Goal: Task Accomplishment & Management: Manage account settings

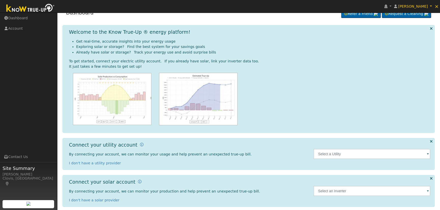
scroll to position [13, 0]
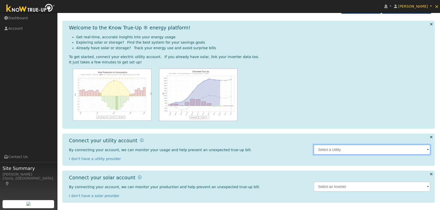
click at [385, 150] on input "text" at bounding box center [371, 150] width 117 height 10
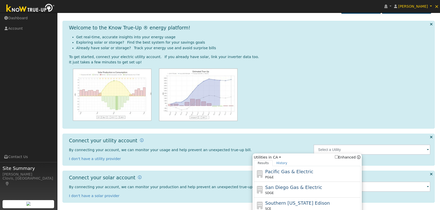
click at [305, 172] on span "Pacific Gas & Electric" at bounding box center [289, 171] width 48 height 5
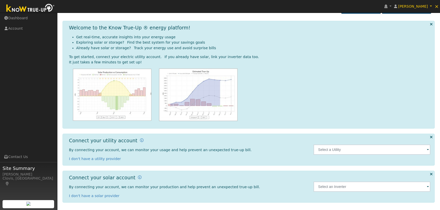
type input "PG&E"
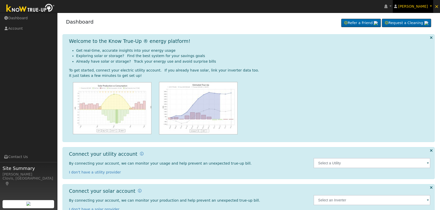
click at [420, 5] on span "Fayad Almasri" at bounding box center [413, 6] width 30 height 4
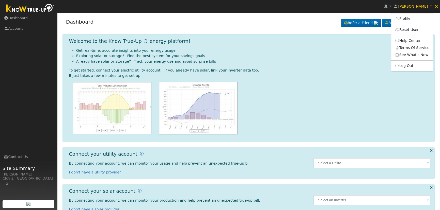
drag, startPoint x: 298, startPoint y: 67, endPoint x: 307, endPoint y: 60, distance: 11.6
click at [299, 67] on div "Get real-time, accurate insights into your energy usage Exploring solar or stor…" at bounding box center [249, 91] width 361 height 87
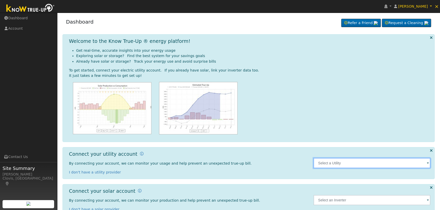
click at [387, 164] on input "text" at bounding box center [371, 163] width 117 height 10
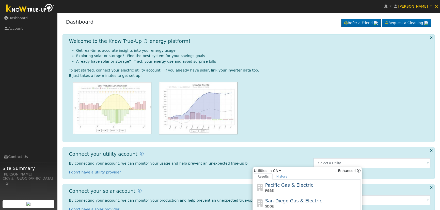
drag, startPoint x: 294, startPoint y: 186, endPoint x: 270, endPoint y: 188, distance: 24.2
click at [294, 186] on span "Pacific Gas & Electric" at bounding box center [289, 185] width 48 height 5
type input "PG&E"
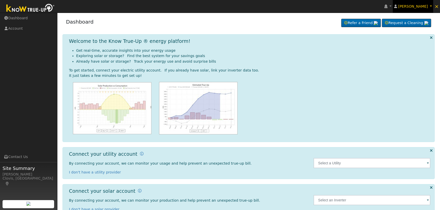
click at [419, 5] on span "Fayad Almasri" at bounding box center [413, 6] width 30 height 4
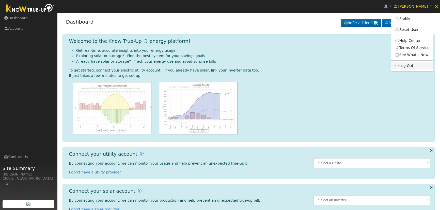
click at [415, 68] on link "Log Out" at bounding box center [412, 65] width 42 height 7
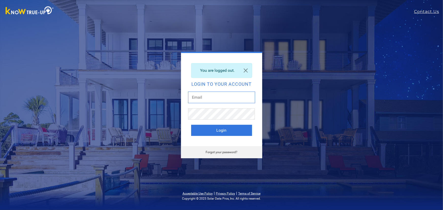
click at [217, 99] on input "text" at bounding box center [221, 98] width 67 height 12
type input "[EMAIL_ADDRESS][DOMAIN_NAME]"
click at [234, 128] on button "Login" at bounding box center [221, 130] width 61 height 11
